Goal: Information Seeking & Learning: Check status

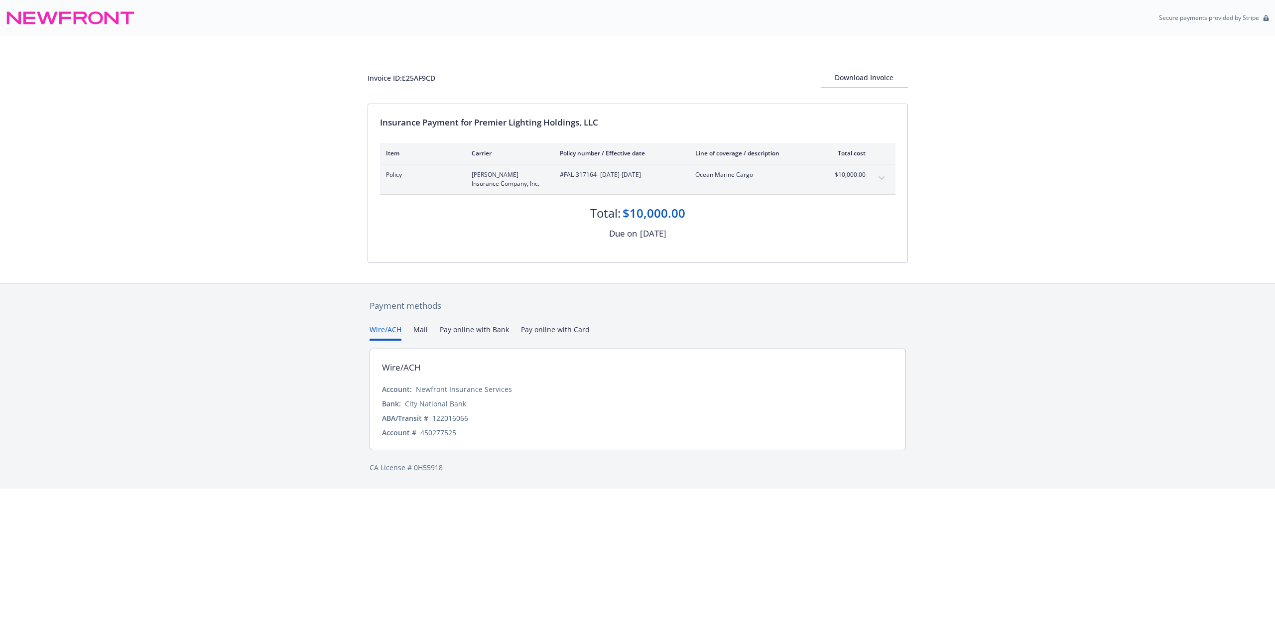
click at [880, 179] on icon "expand content" at bounding box center [882, 178] width 6 height 4
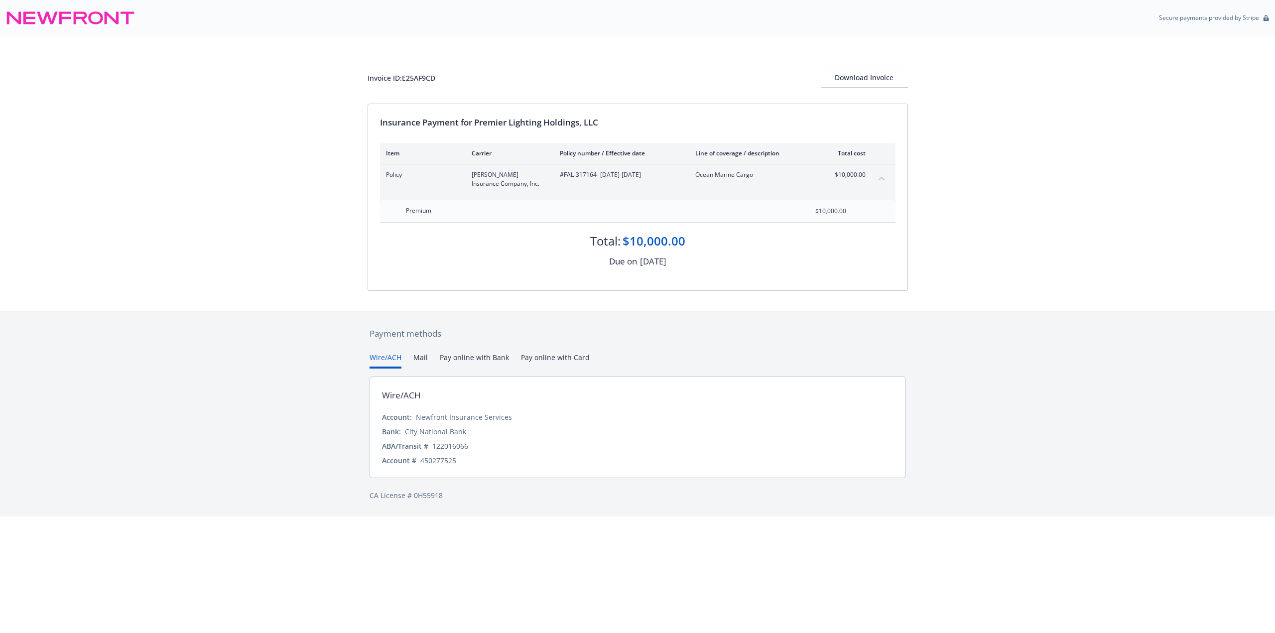
click at [662, 340] on div "Payment methods Wire/ACH Mail Pay online with Bank Pay online with Card Wire/AC…" at bounding box center [638, 414] width 541 height 206
click at [827, 79] on button "Download Invoice" at bounding box center [864, 78] width 87 height 20
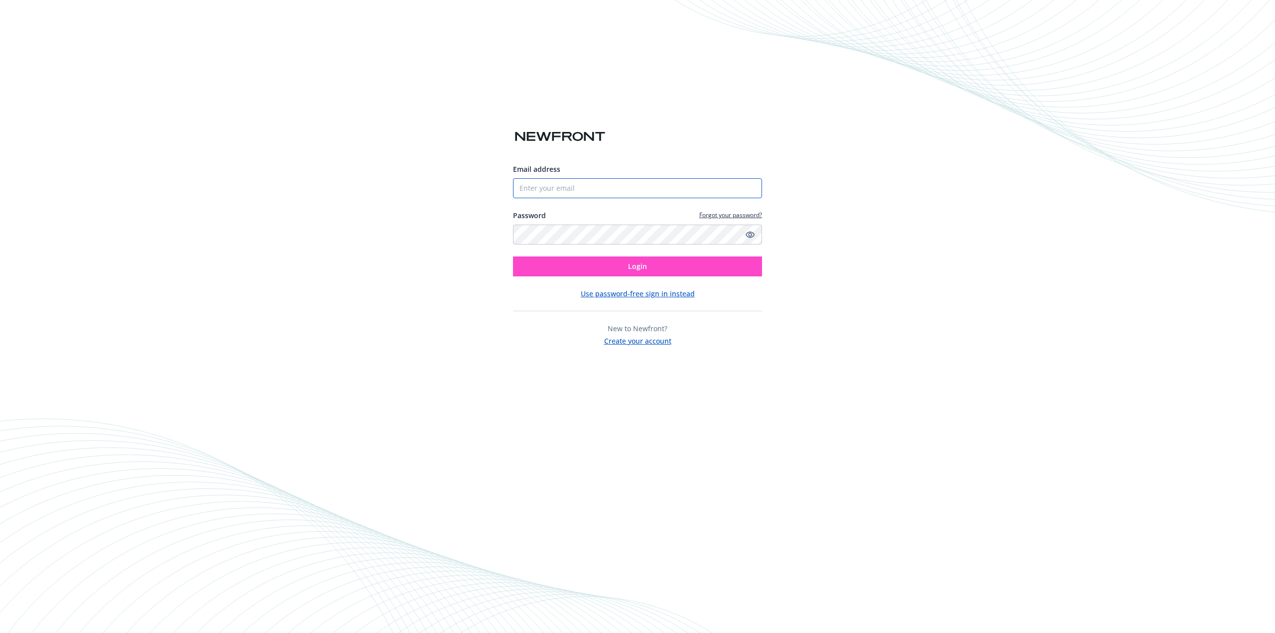
type input "nicole@shoppremier.com"
click at [689, 271] on button "Login" at bounding box center [637, 267] width 249 height 20
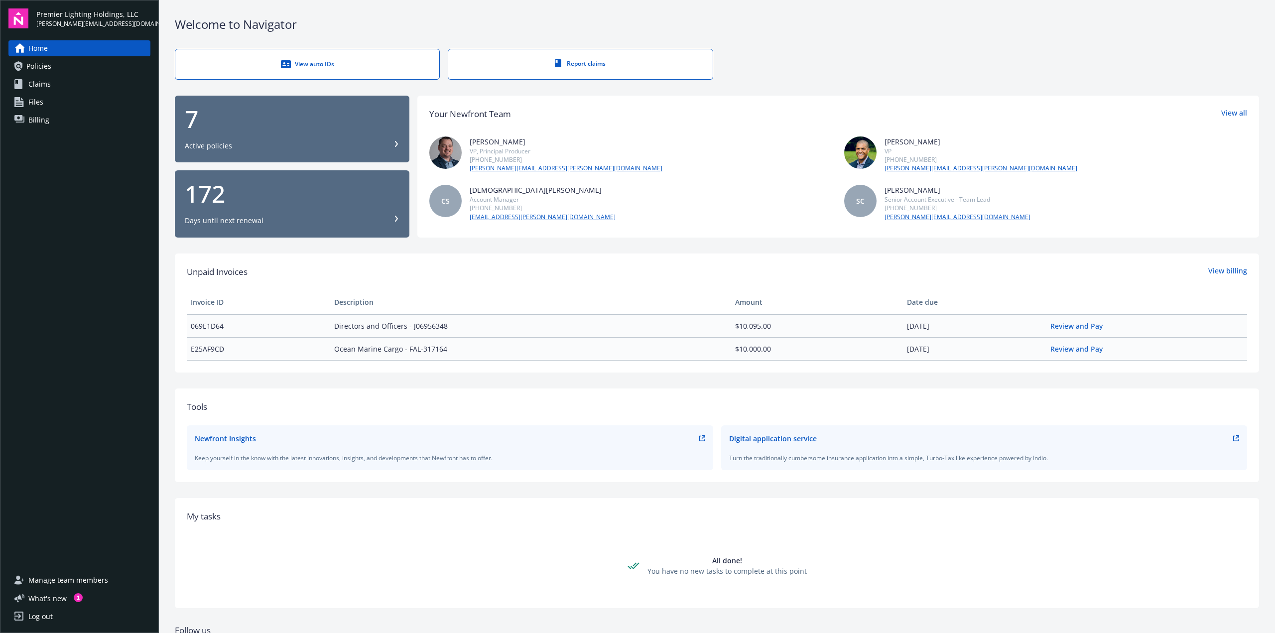
click at [224, 143] on div "Active policies" at bounding box center [208, 146] width 47 height 10
